Goal: Transaction & Acquisition: Book appointment/travel/reservation

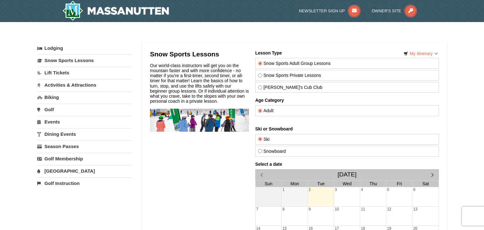
click at [260, 112] on input "Adult" at bounding box center [260, 111] width 4 height 4
click at [261, 75] on input "Snow Sports Private Lessons" at bounding box center [260, 75] width 4 height 4
radio input "true"
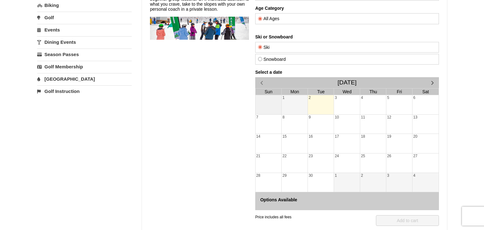
scroll to position [92, 0]
click at [433, 82] on span "button" at bounding box center [432, 82] width 7 height 7
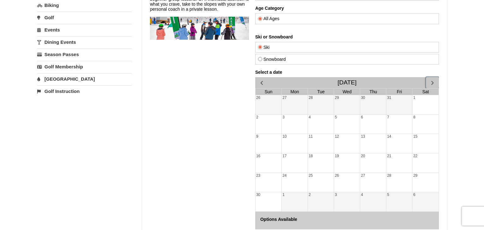
click at [433, 82] on span "button" at bounding box center [432, 82] width 7 height 7
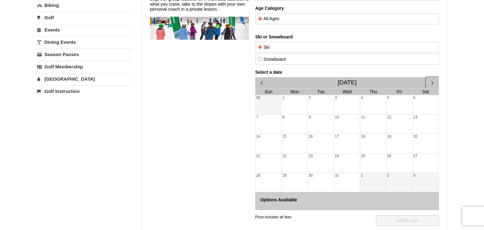
click at [433, 82] on span "button" at bounding box center [432, 82] width 7 height 7
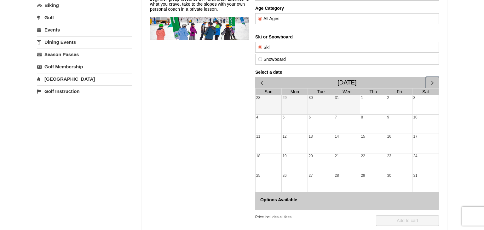
click at [364, 178] on div "29" at bounding box center [373, 182] width 26 height 19
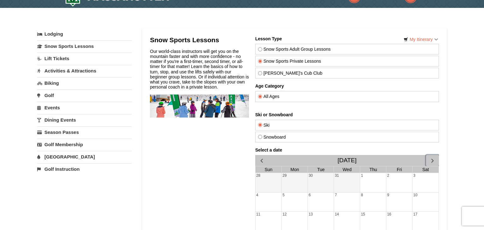
scroll to position [13, 0]
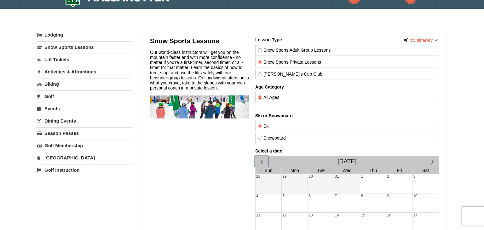
click at [262, 159] on span "button" at bounding box center [261, 161] width 7 height 7
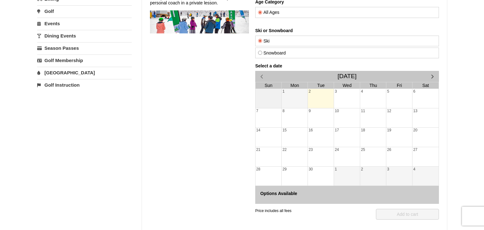
scroll to position [0, 0]
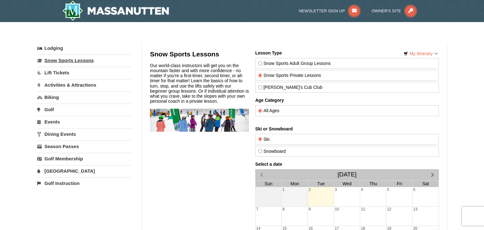
click at [66, 62] on link "Snow Sports Lessons" at bounding box center [84, 60] width 94 height 12
click at [267, 88] on label "[PERSON_NAME]'s Cub Club" at bounding box center [347, 87] width 178 height 5
click at [262, 88] on input "[PERSON_NAME]'s Cub Club" at bounding box center [260, 87] width 4 height 4
radio input "true"
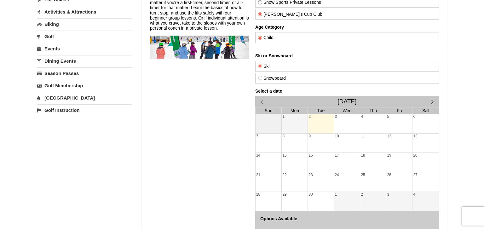
scroll to position [137, 0]
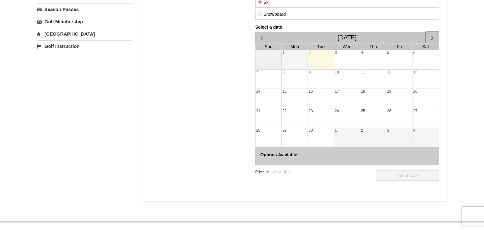
click at [434, 37] on span "button" at bounding box center [432, 37] width 7 height 7
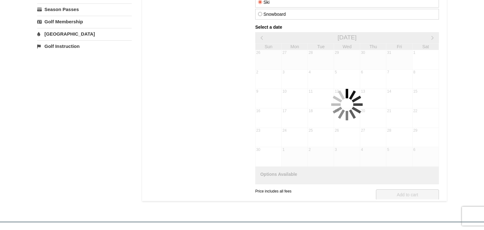
click at [434, 37] on div at bounding box center [347, 105] width 184 height 160
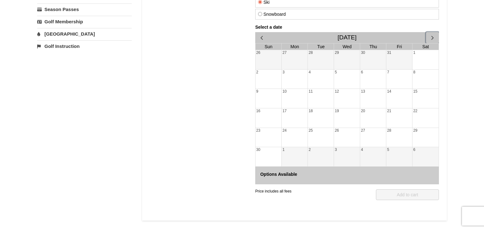
click at [434, 37] on span "button" at bounding box center [432, 37] width 7 height 7
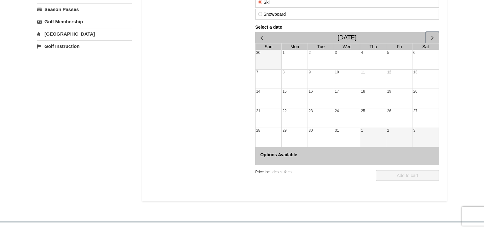
click at [434, 37] on span "button" at bounding box center [432, 37] width 7 height 7
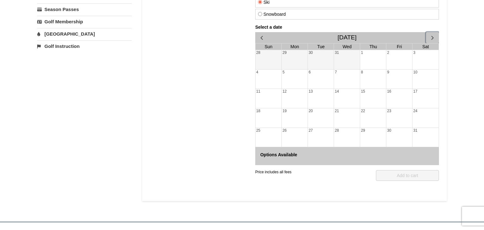
click at [373, 134] on div "29" at bounding box center [373, 137] width 26 height 19
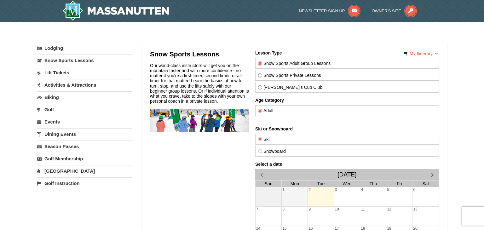
click at [259, 87] on input "[PERSON_NAME]'s Cub Club" at bounding box center [260, 87] width 4 height 4
radio input "true"
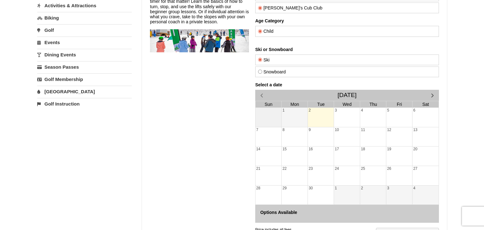
scroll to position [80, 0]
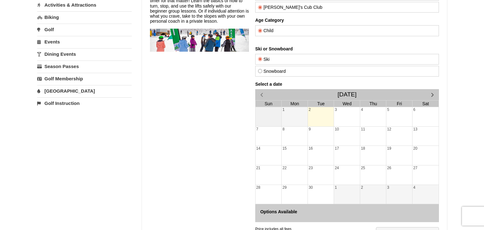
click at [327, 109] on div "2" at bounding box center [321, 116] width 26 height 19
click at [431, 93] on span "button" at bounding box center [432, 94] width 7 height 7
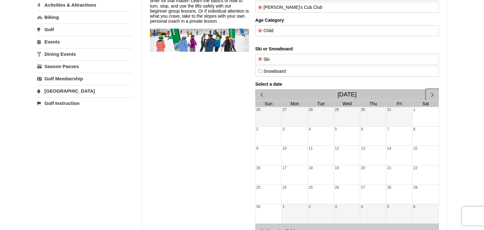
click at [431, 93] on span "button" at bounding box center [432, 94] width 7 height 7
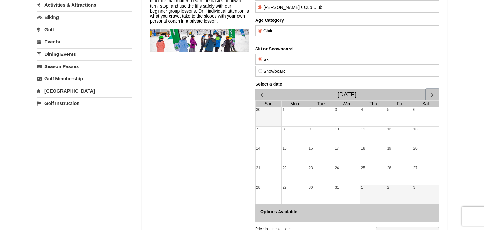
click at [431, 93] on span "button" at bounding box center [432, 94] width 7 height 7
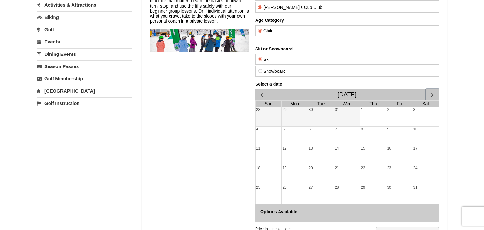
click at [367, 191] on div "29" at bounding box center [373, 194] width 26 height 19
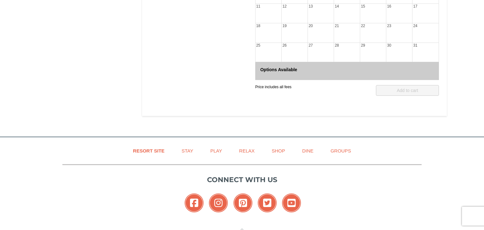
scroll to position [0, 0]
